Goal: Task Accomplishment & Management: Manage account settings

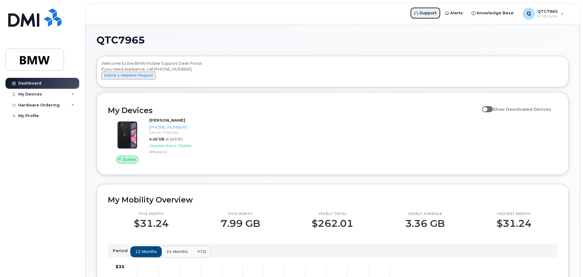
click at [425, 11] on span "Support" at bounding box center [427, 13] width 17 height 6
click at [47, 62] on img at bounding box center [34, 60] width 47 height 18
click at [40, 63] on img at bounding box center [34, 60] width 47 height 18
click at [46, 95] on div "My Devices" at bounding box center [42, 94] width 74 height 11
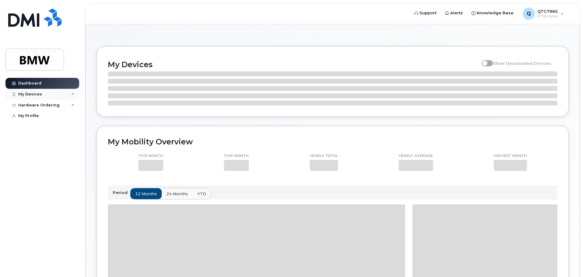
click at [47, 94] on div "My Devices" at bounding box center [42, 94] width 74 height 11
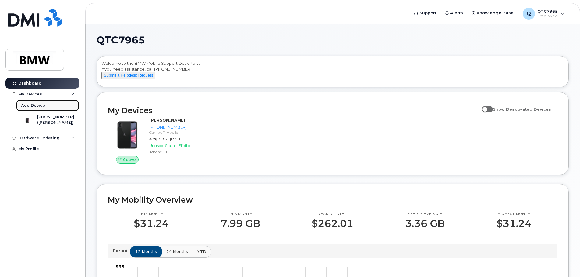
click at [34, 105] on div "Add Device" at bounding box center [33, 105] width 24 height 5
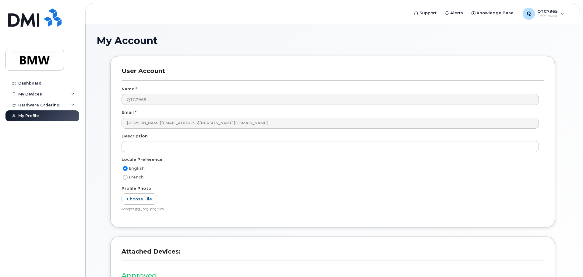
click at [35, 104] on div "Hardware Ordering" at bounding box center [38, 105] width 41 height 5
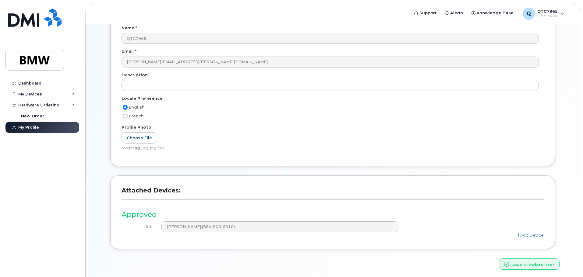
scroll to position [84, 0]
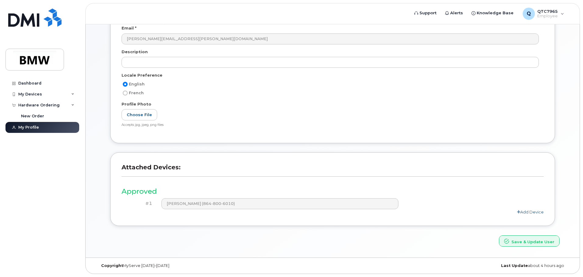
click at [523, 212] on link "Add Device" at bounding box center [530, 212] width 27 height 5
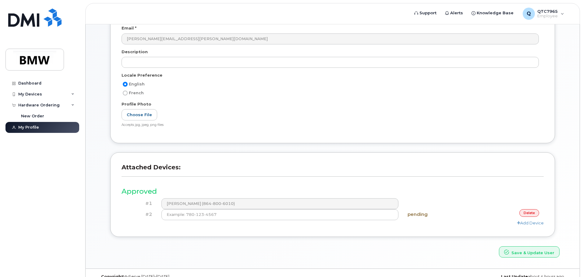
click at [525, 214] on link "delete" at bounding box center [529, 214] width 20 height 8
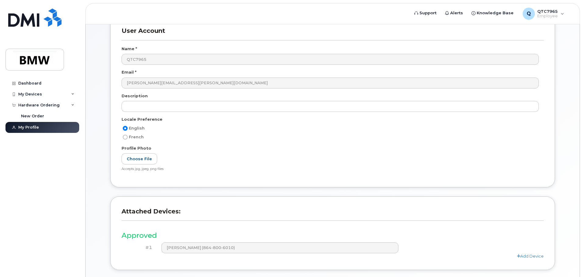
scroll to position [0, 0]
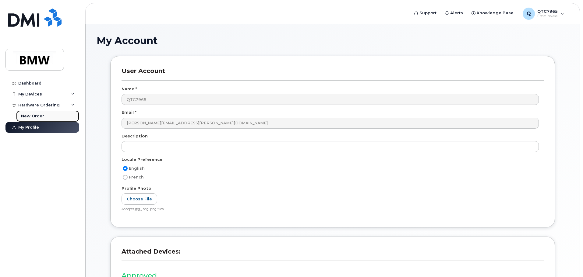
click at [32, 115] on div "New Order" at bounding box center [32, 116] width 23 height 5
